Goal: Contribute content

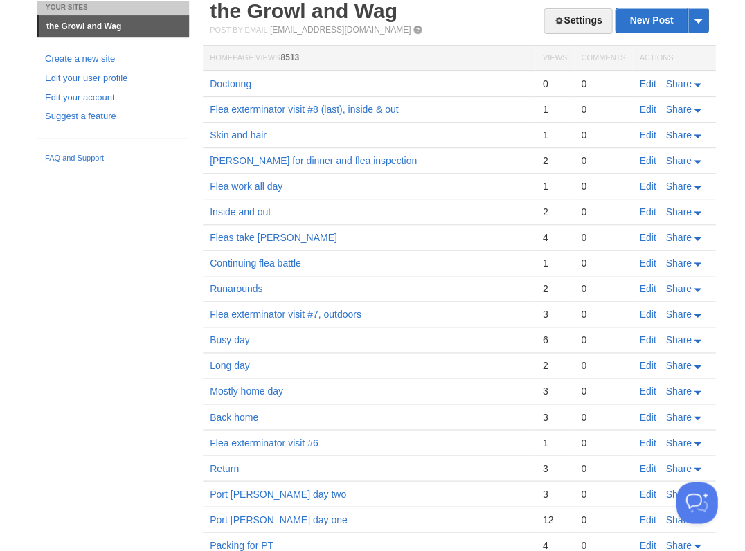
click at [648, 83] on link "Edit" at bounding box center [647, 83] width 17 height 11
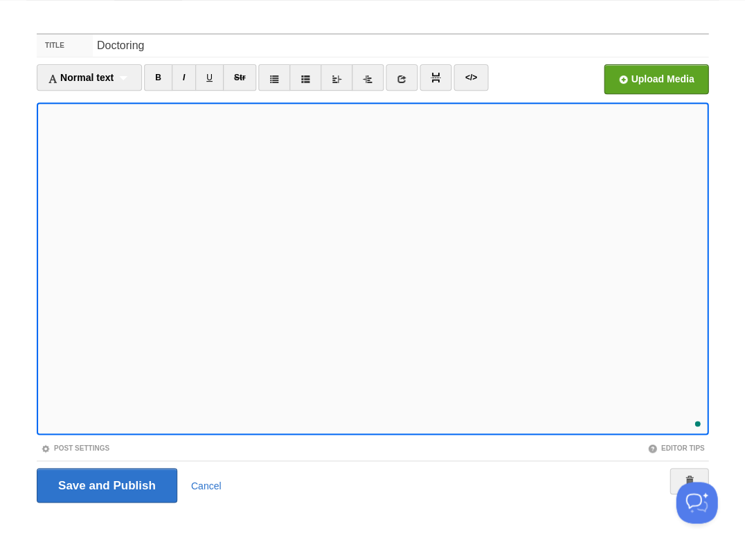
scroll to position [354, 0]
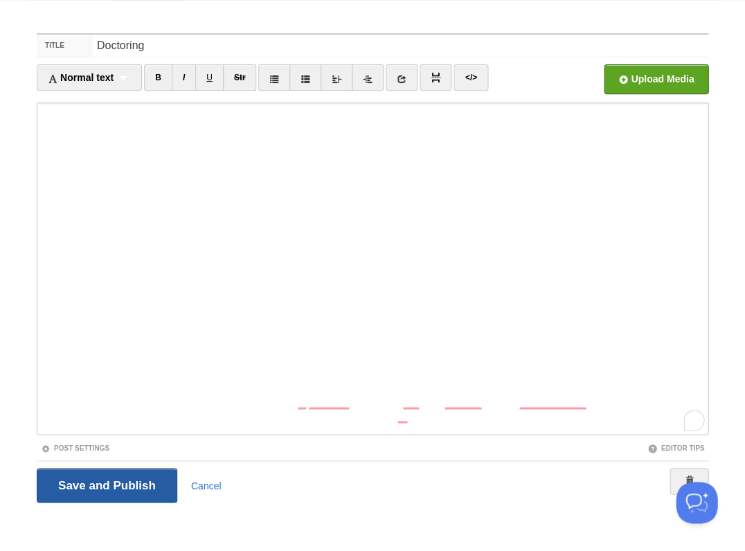
click at [105, 483] on input "Save and Publish" at bounding box center [107, 485] width 141 height 35
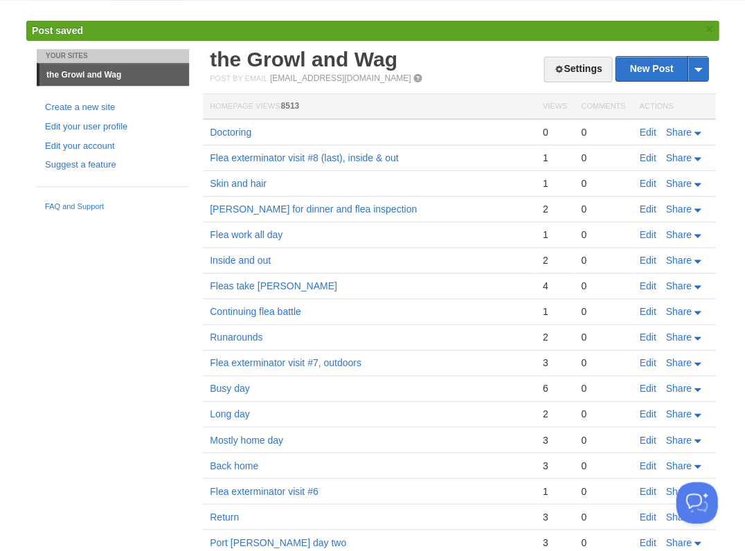
click at [418, 442] on td "Mostly home day" at bounding box center [369, 440] width 332 height 26
click at [644, 128] on link "Edit" at bounding box center [647, 132] width 17 height 11
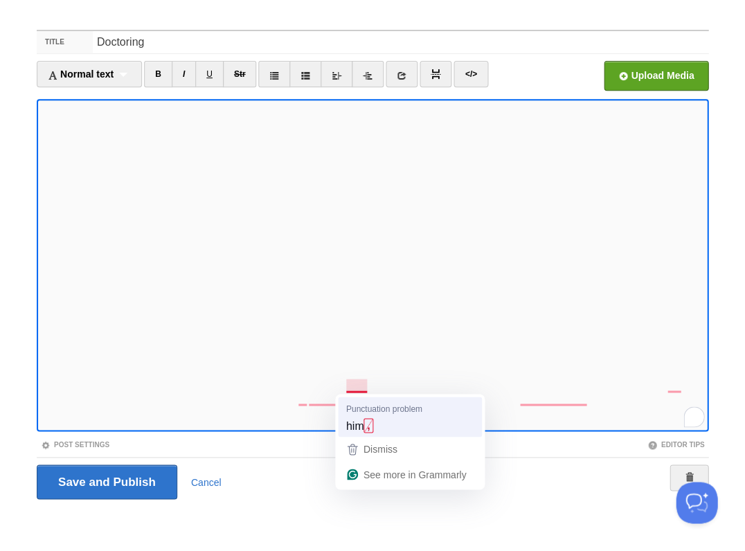
scroll to position [33, 0]
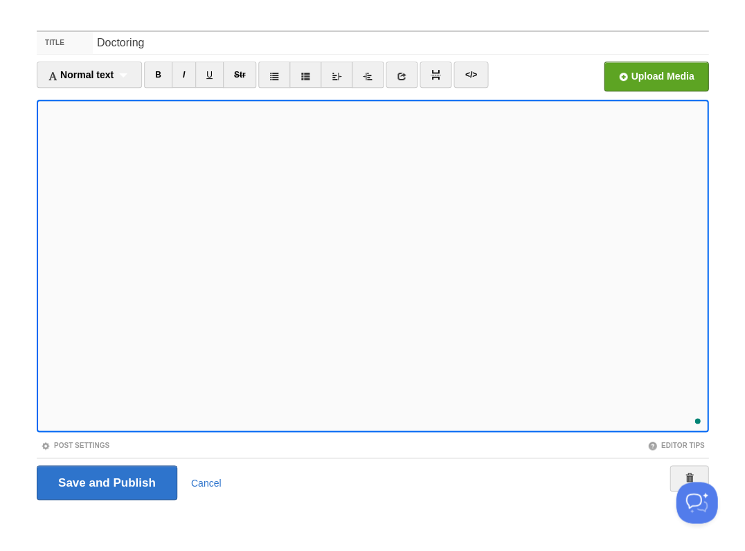
scroll to position [429, 0]
click at [692, 416] on div "2" at bounding box center [693, 415] width 15 height 15
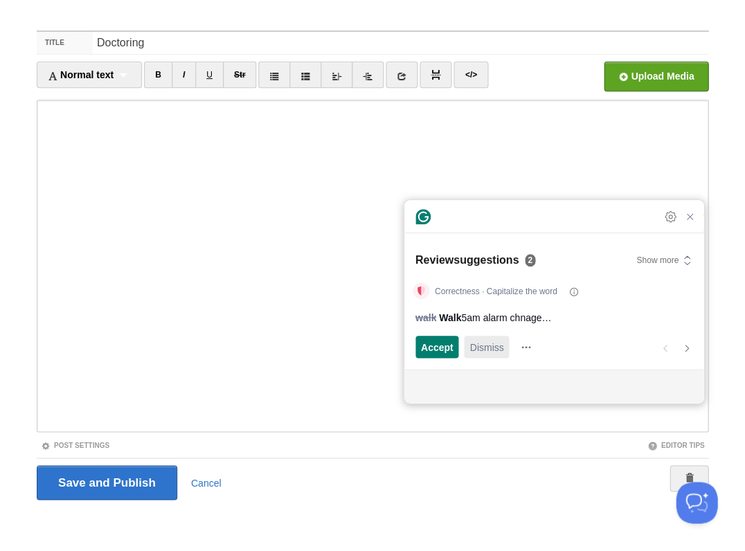
click at [487, 343] on span "Dismiss" at bounding box center [486, 347] width 34 height 15
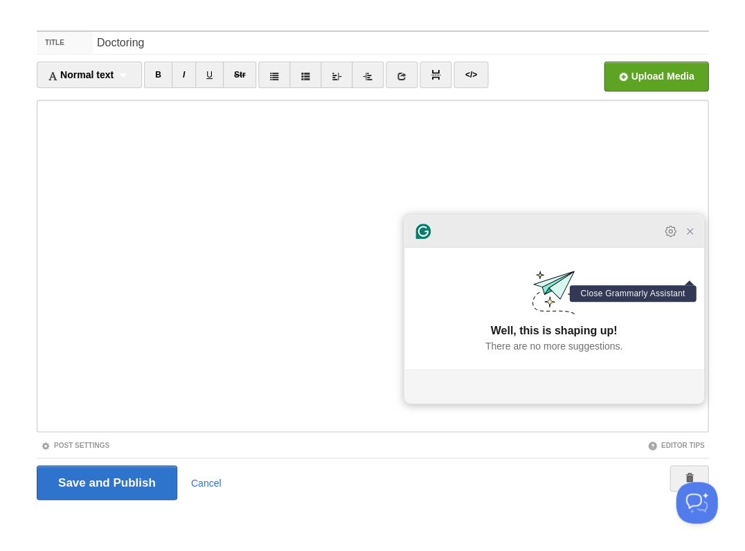
click at [688, 236] on icon "Close Grammarly Assistant" at bounding box center [689, 231] width 11 height 11
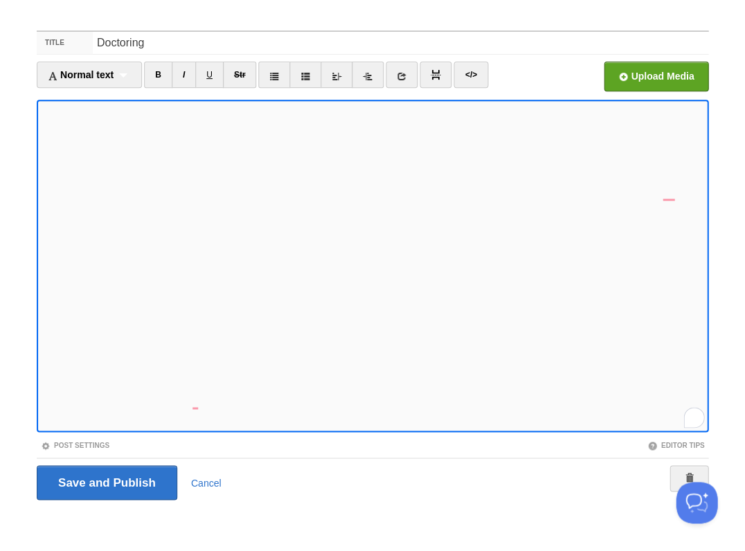
scroll to position [483, 0]
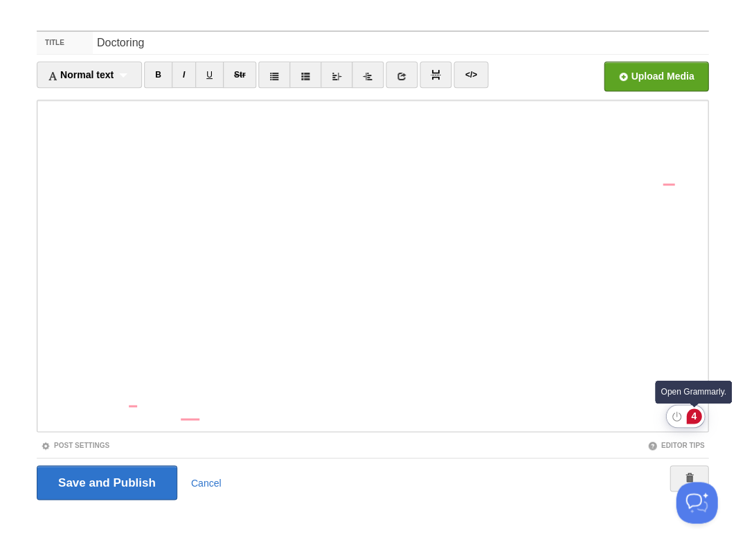
click at [695, 415] on div "4" at bounding box center [693, 415] width 15 height 15
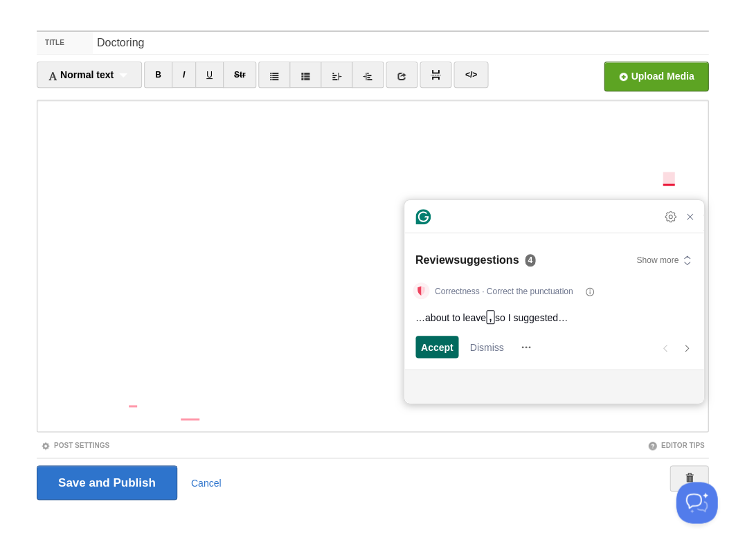
click at [435, 348] on span "Accept" at bounding box center [437, 347] width 33 height 15
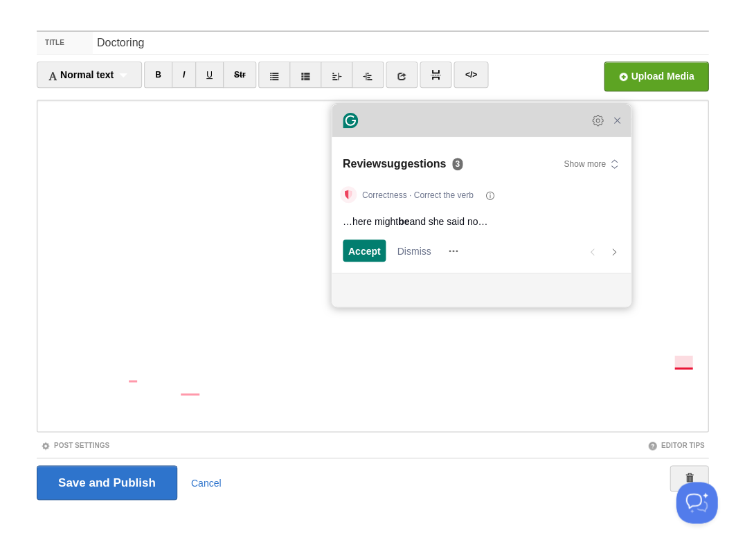
drag, startPoint x: 512, startPoint y: 228, endPoint x: 440, endPoint y: 132, distance: 120.6
click at [440, 132] on div "Grammarly Assistant Accepting suggestion Review suggestions 3 Show more Correct…" at bounding box center [481, 205] width 299 height 203
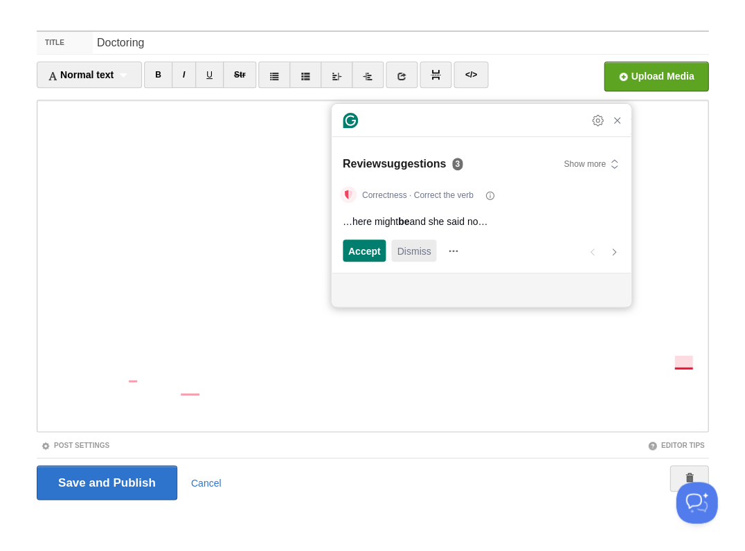
click at [400, 249] on span "Dismiss" at bounding box center [414, 251] width 34 height 15
click at [353, 244] on span "Accept" at bounding box center [364, 251] width 33 height 15
click at [368, 246] on span "Accept" at bounding box center [364, 251] width 33 height 15
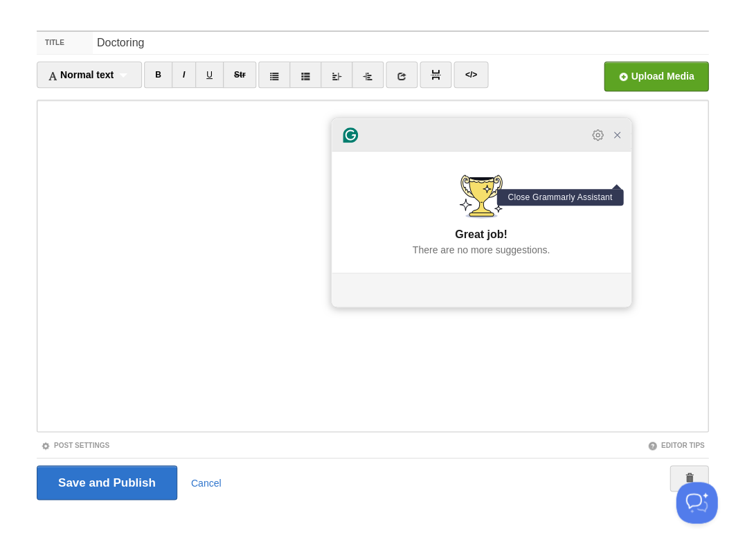
click at [615, 138] on icon "Close Grammarly Assistant" at bounding box center [616, 134] width 11 height 11
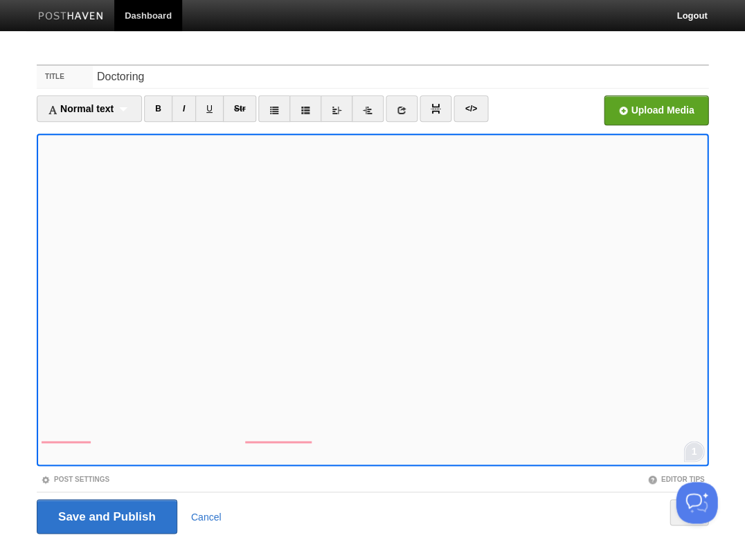
scroll to position [33, 0]
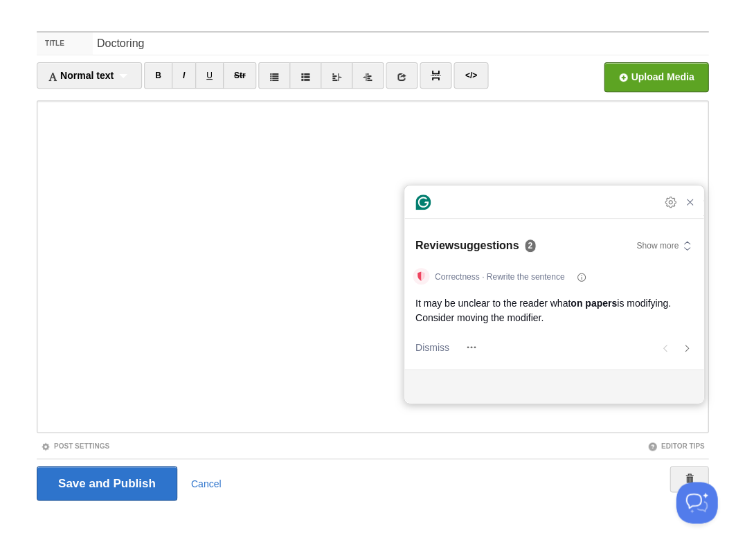
scroll to position [547, 0]
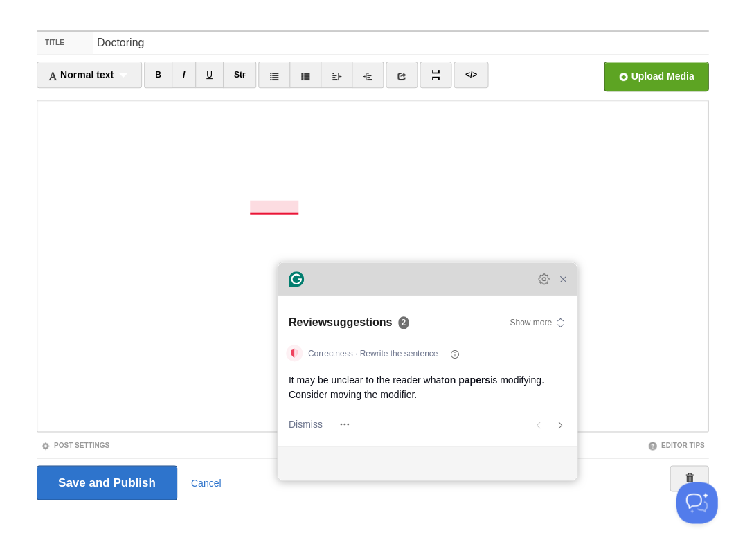
drag, startPoint x: 521, startPoint y: 206, endPoint x: 394, endPoint y: 283, distance: 148.2
click at [394, 283] on div "Grammarly Assistant Review suggestions 2 Show more Correctness · Rewrite the se…" at bounding box center [427, 370] width 299 height 217
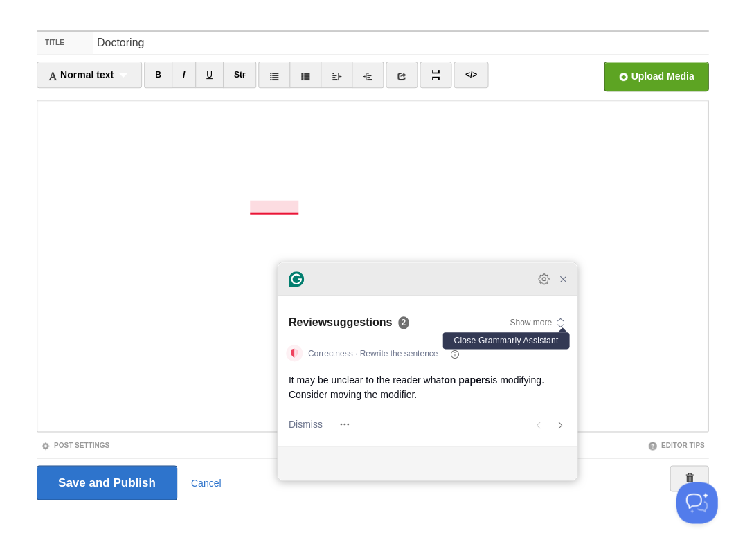
click at [561, 285] on icon "Close Grammarly Assistant" at bounding box center [562, 278] width 11 height 11
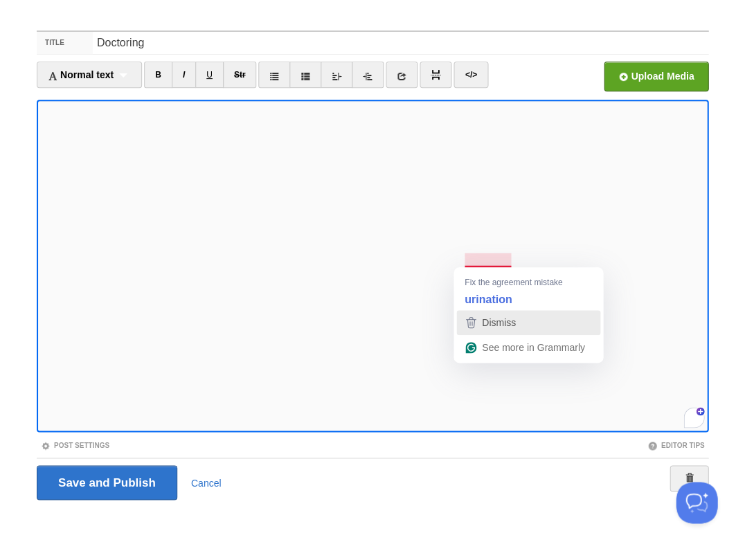
click at [501, 321] on span "Dismiss" at bounding box center [499, 322] width 34 height 11
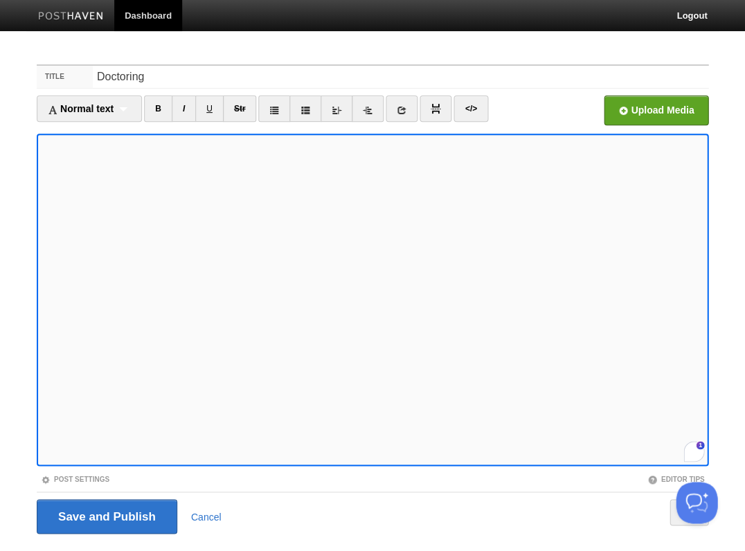
scroll to position [33, 0]
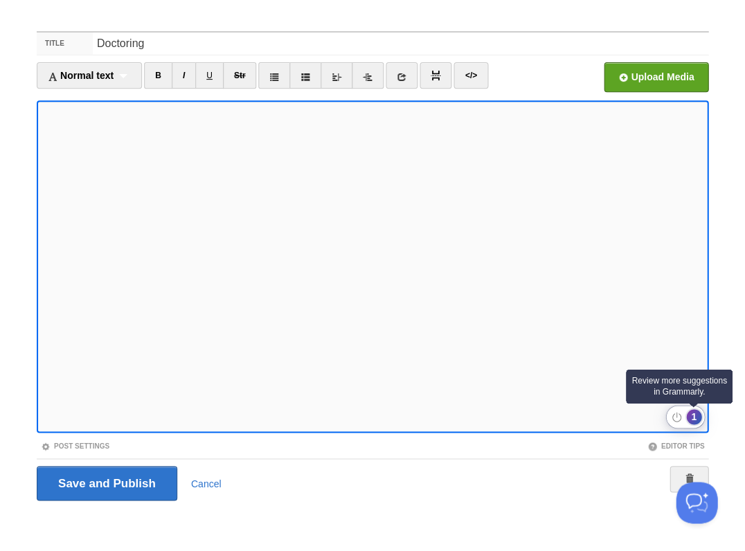
click at [690, 419] on div "1" at bounding box center [693, 416] width 15 height 15
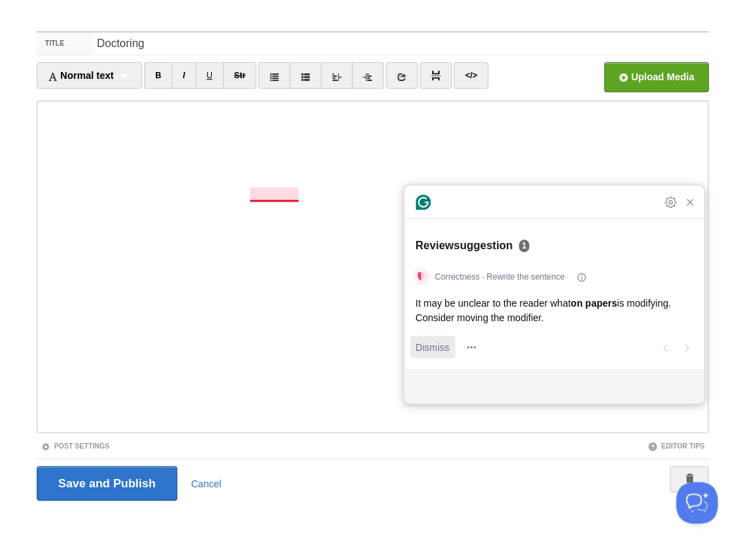
click at [436, 345] on span "Dismiss" at bounding box center [432, 347] width 34 height 15
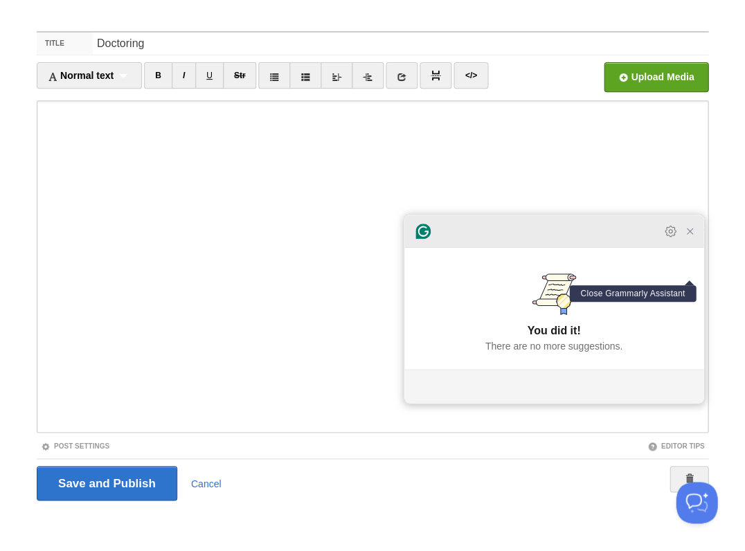
click at [692, 237] on icon "Close Grammarly Assistant" at bounding box center [689, 231] width 11 height 11
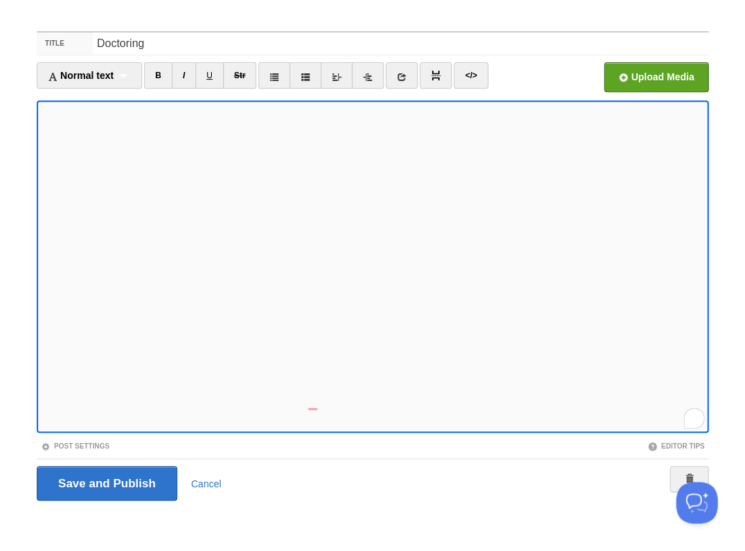
scroll to position [573, 0]
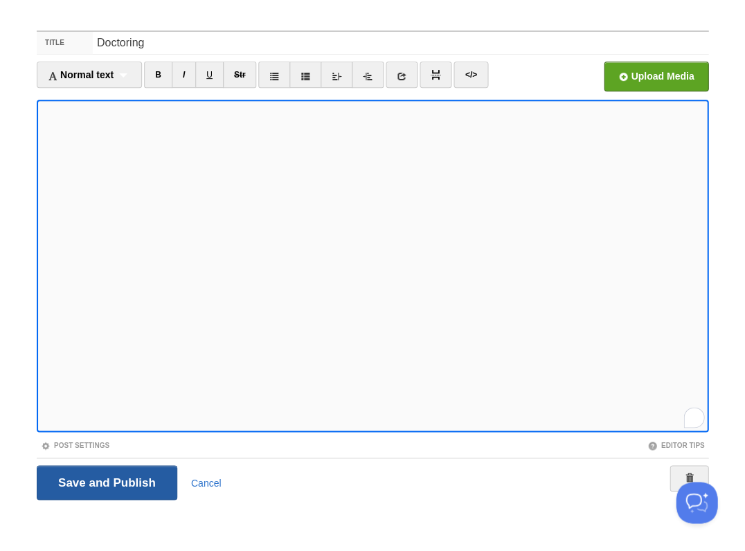
click at [105, 481] on input "Save and Publish" at bounding box center [107, 482] width 141 height 35
